Goal: Transaction & Acquisition: Purchase product/service

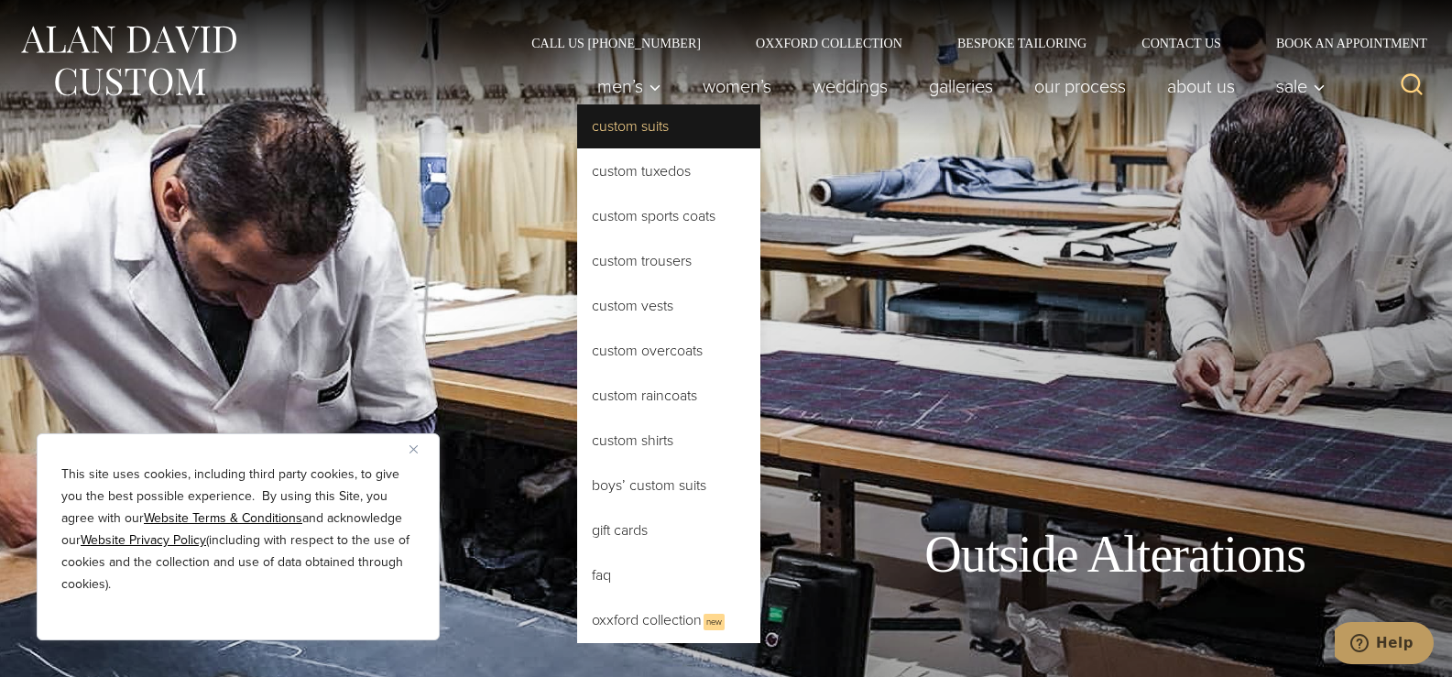
click at [640, 127] on link "Custom Suits" at bounding box center [668, 126] width 183 height 44
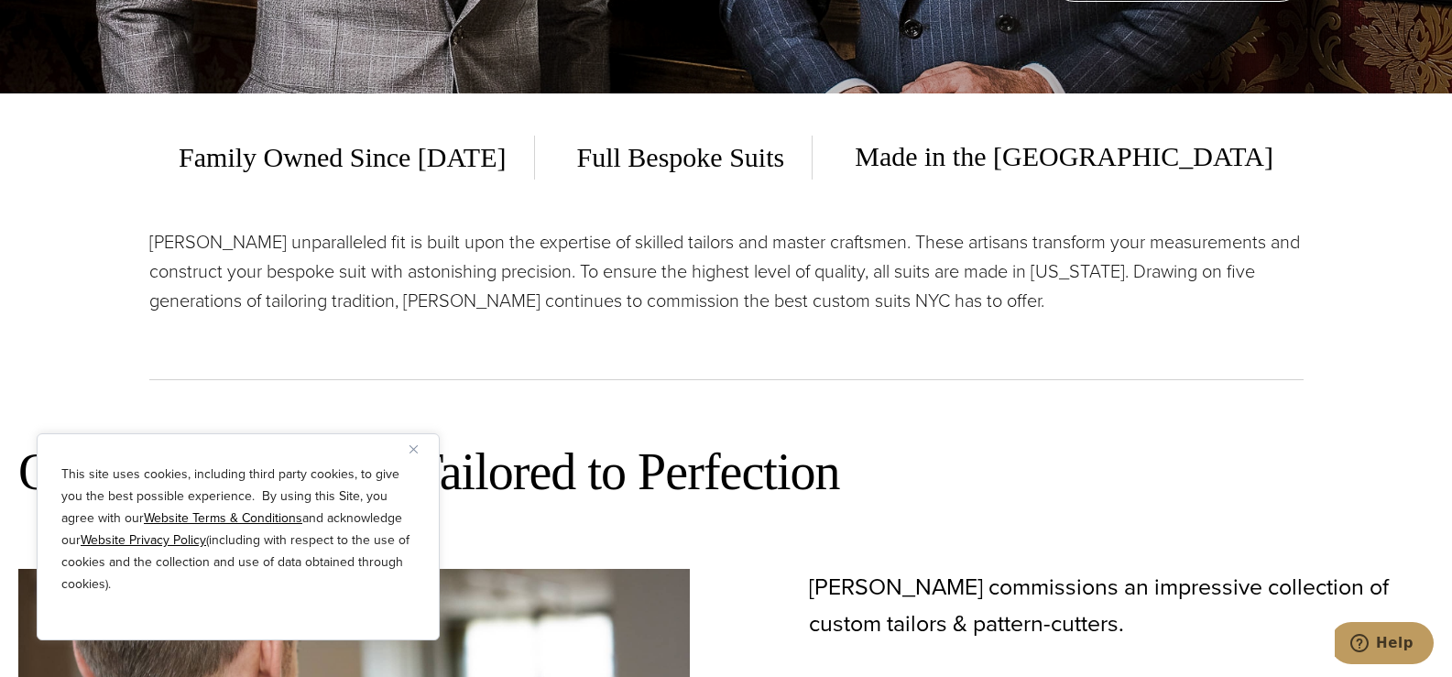
scroll to position [652, 0]
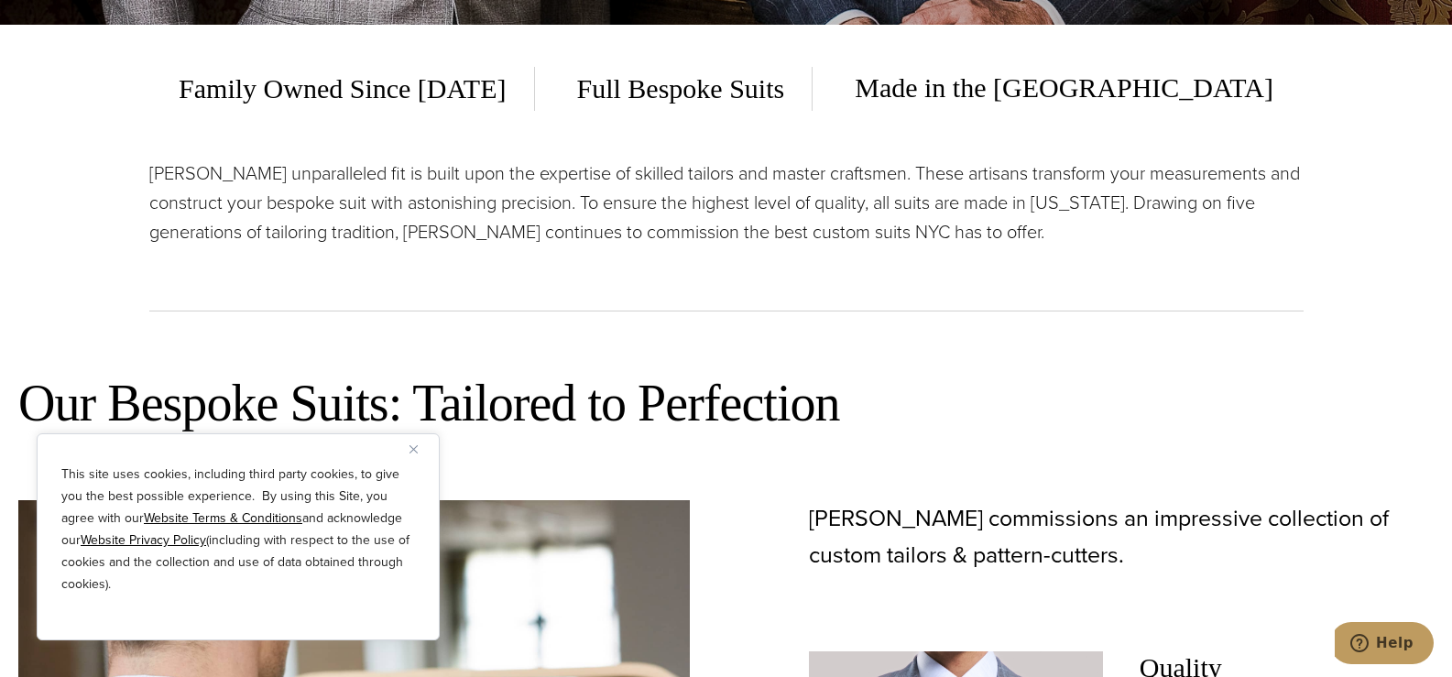
click at [410, 452] on img "Close" at bounding box center [414, 449] width 8 height 8
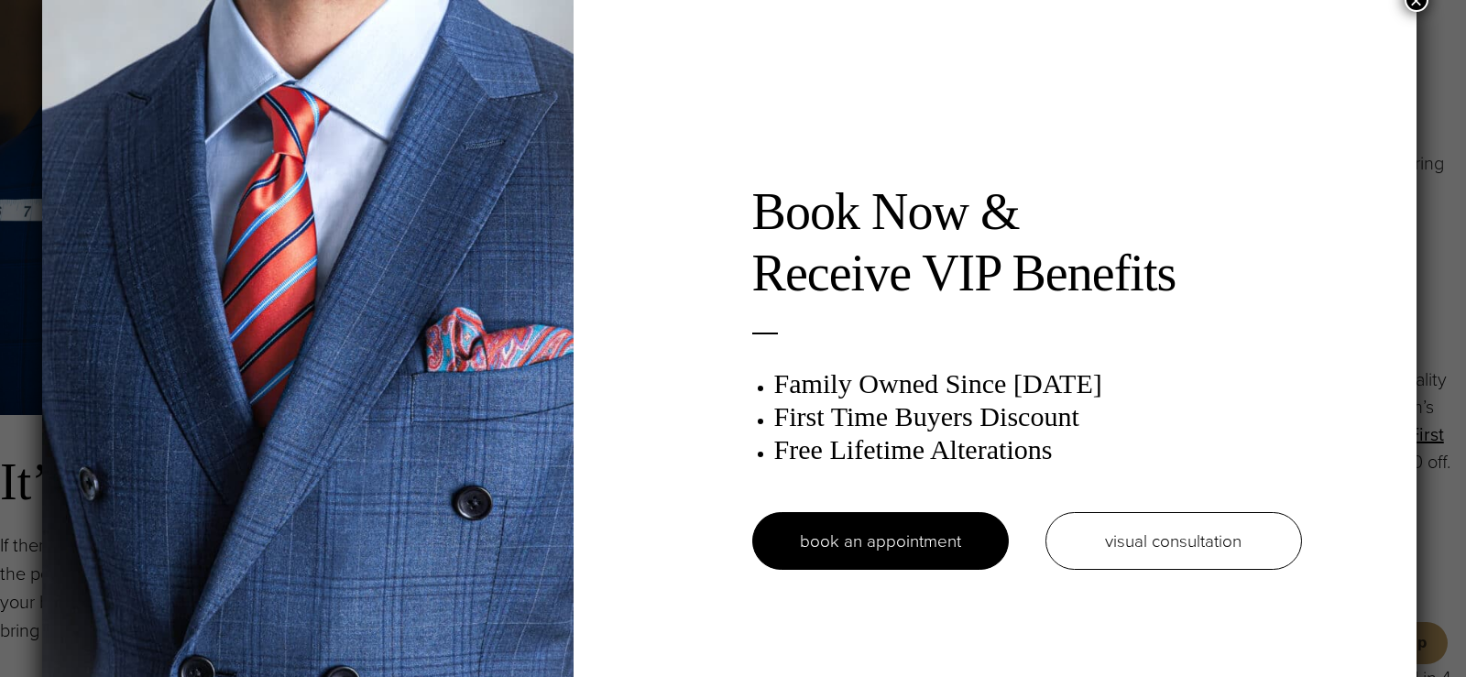
scroll to position [0, 0]
